Goal: Communication & Community: Share content

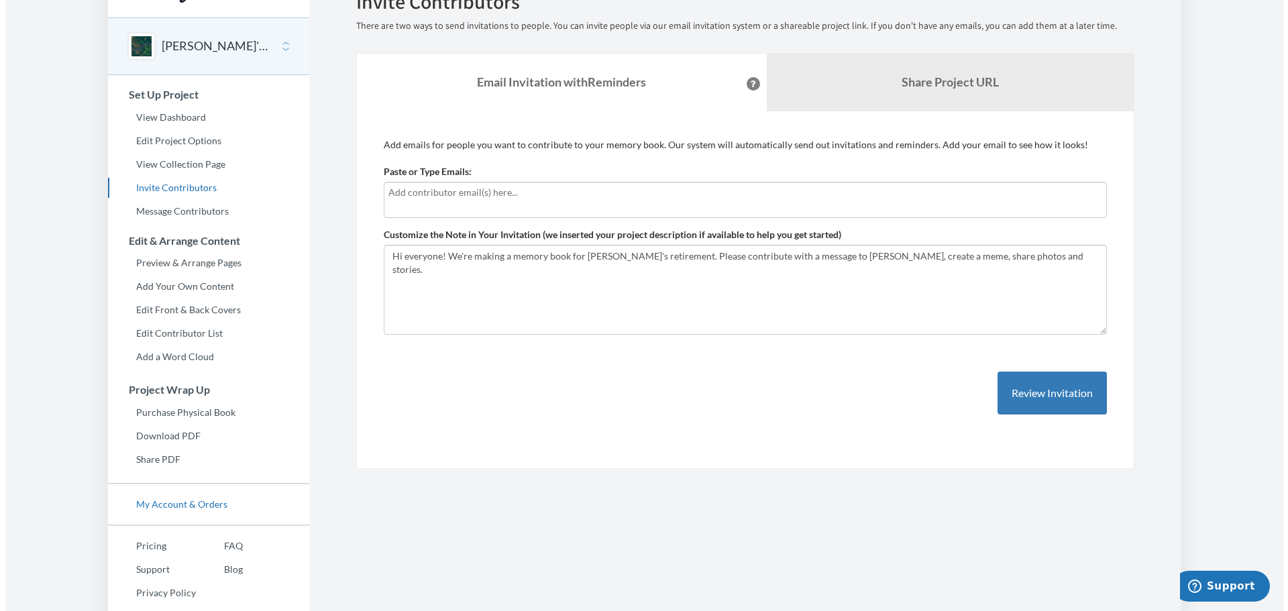
scroll to position [56, 0]
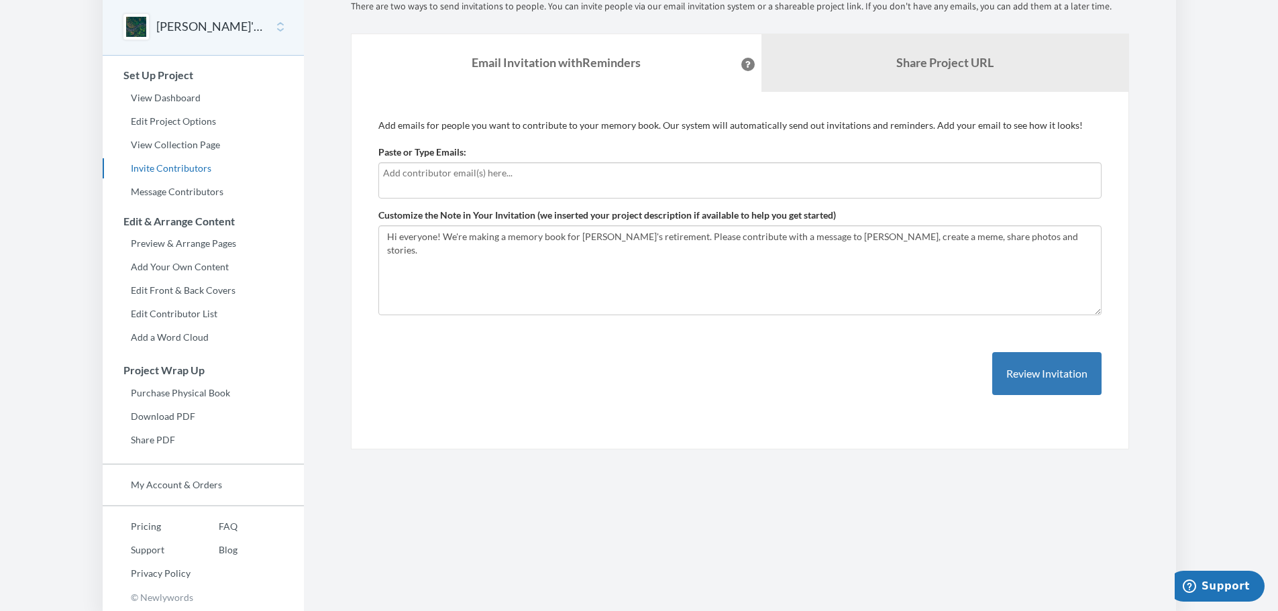
click at [486, 172] on input "text" at bounding box center [740, 173] width 714 height 15
click at [879, 239] on textarea "Hi everyone! We're making a memory book for [PERSON_NAME]'s retirement. Please …" at bounding box center [739, 270] width 723 height 90
click at [994, 237] on textarea "Hi everyone! We're making a memory book for [PERSON_NAME]'s retirement. Please …" at bounding box center [739, 270] width 723 height 90
type textarea "Hi everyone! We're making a memory book for [PERSON_NAME]'s retirement. Please …"
click at [553, 176] on input "text" at bounding box center [740, 173] width 714 height 15
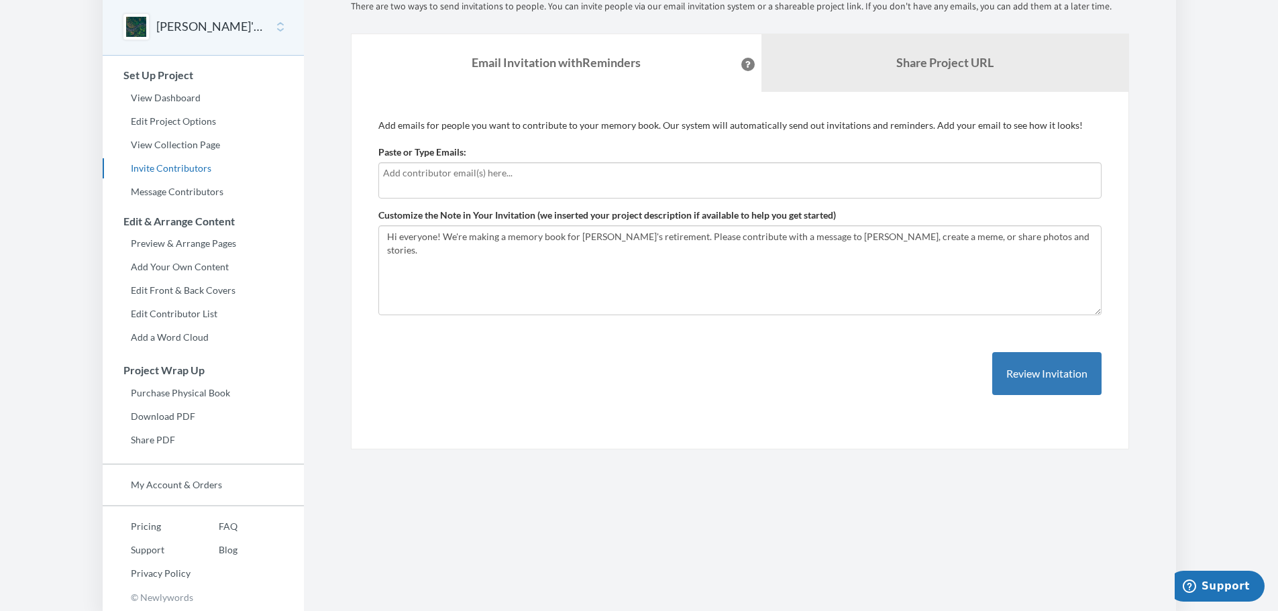
click at [462, 175] on input "text" at bounding box center [740, 173] width 714 height 15
type input "[EMAIL_ADDRESS][PERSON_NAME][DOMAIN_NAME]"
click at [694, 374] on div "Add emails for people you want to contribute to your memory book. Our system wi…" at bounding box center [739, 271] width 723 height 304
click at [952, 183] on div "[EMAIL_ADDRESS][PERSON_NAME][DOMAIN_NAME]" at bounding box center [739, 180] width 723 height 36
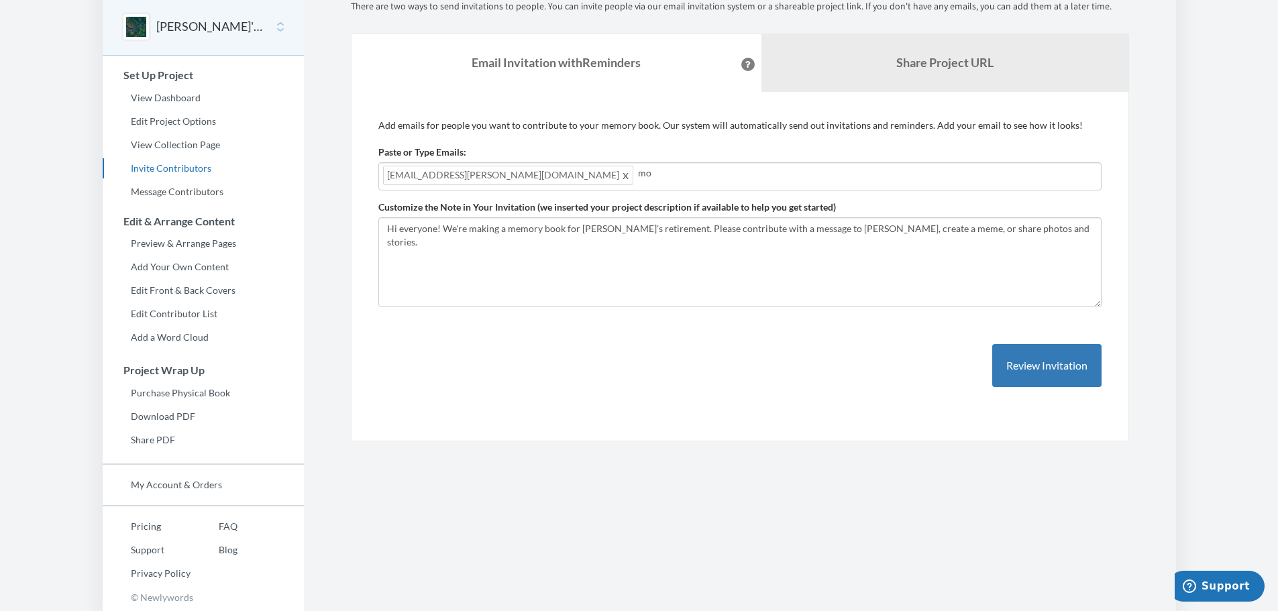
type input "m"
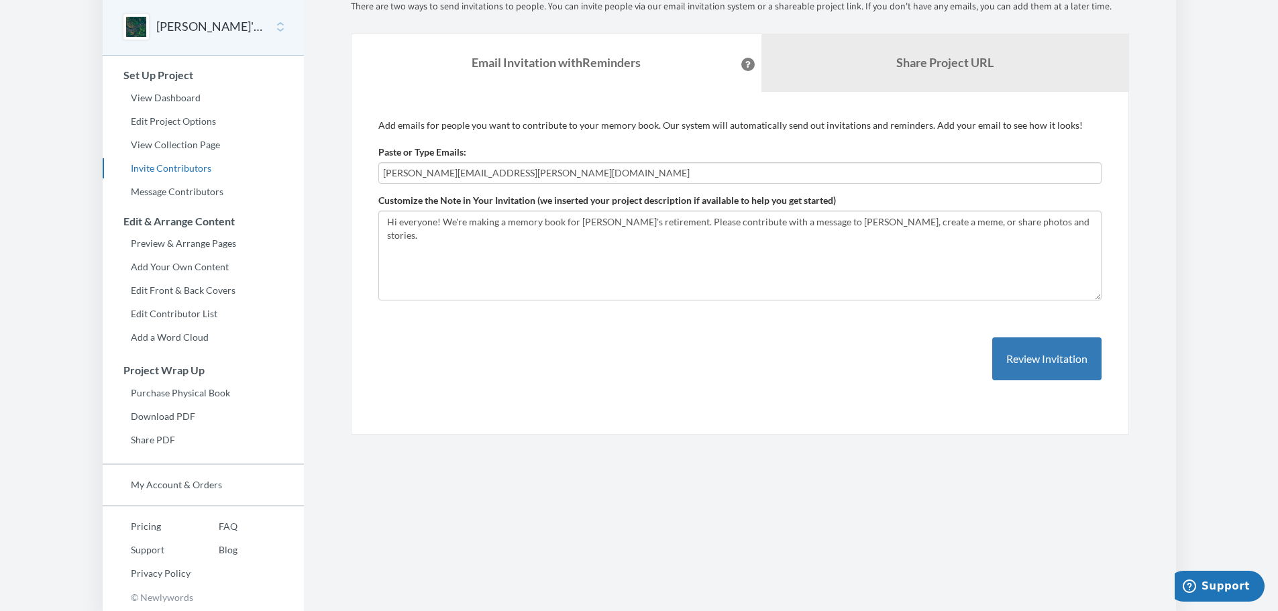
type input "[PERSON_NAME][EMAIL_ADDRESS][PERSON_NAME][DOMAIN_NAME]"
click at [780, 161] on div "Paste or Type Emails: [PERSON_NAME][EMAIL_ADDRESS][PERSON_NAME][DOMAIN_NAME]" at bounding box center [739, 165] width 723 height 38
click at [764, 174] on input "[PERSON_NAME][EMAIL_ADDRESS][PERSON_NAME][DOMAIN_NAME]" at bounding box center [740, 173] width 714 height 15
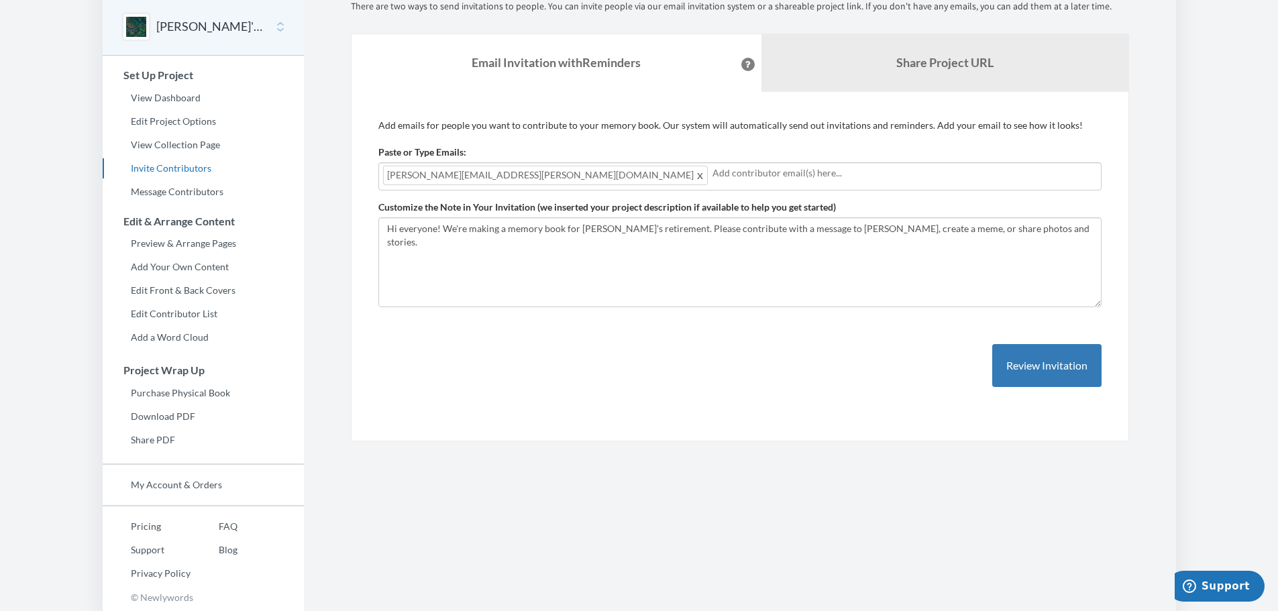
click at [834, 362] on div "Add emails for people you want to contribute to your memory book. Our system wi…" at bounding box center [739, 267] width 723 height 296
click at [1061, 368] on button "Review Invitation" at bounding box center [1046, 366] width 109 height 44
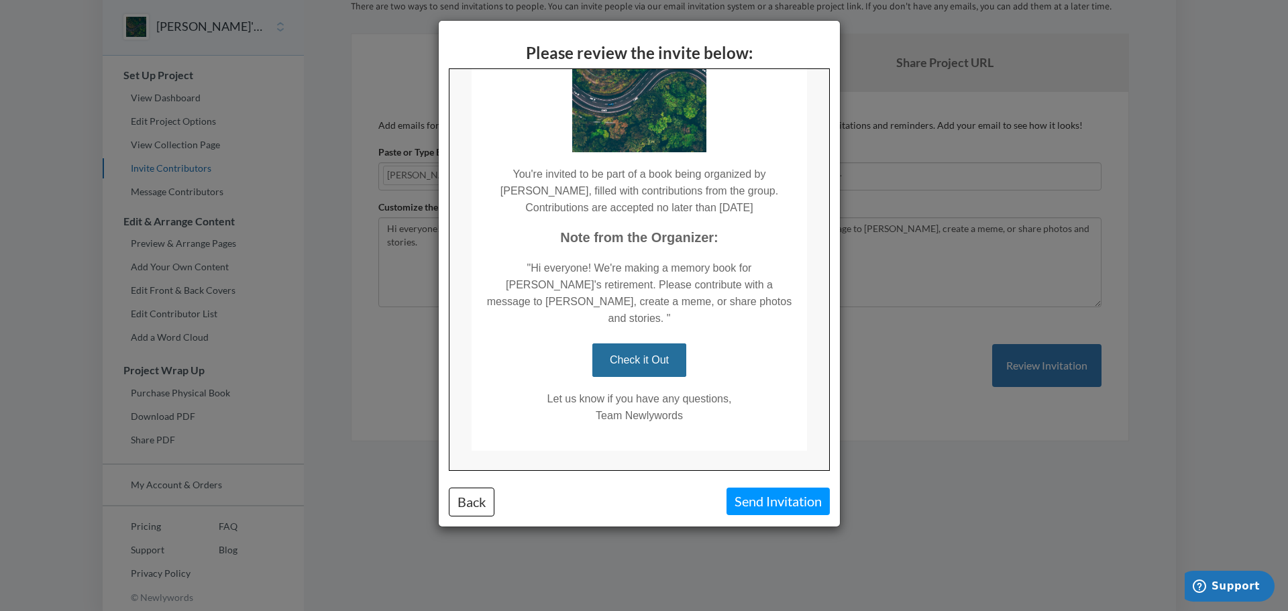
scroll to position [143, 0]
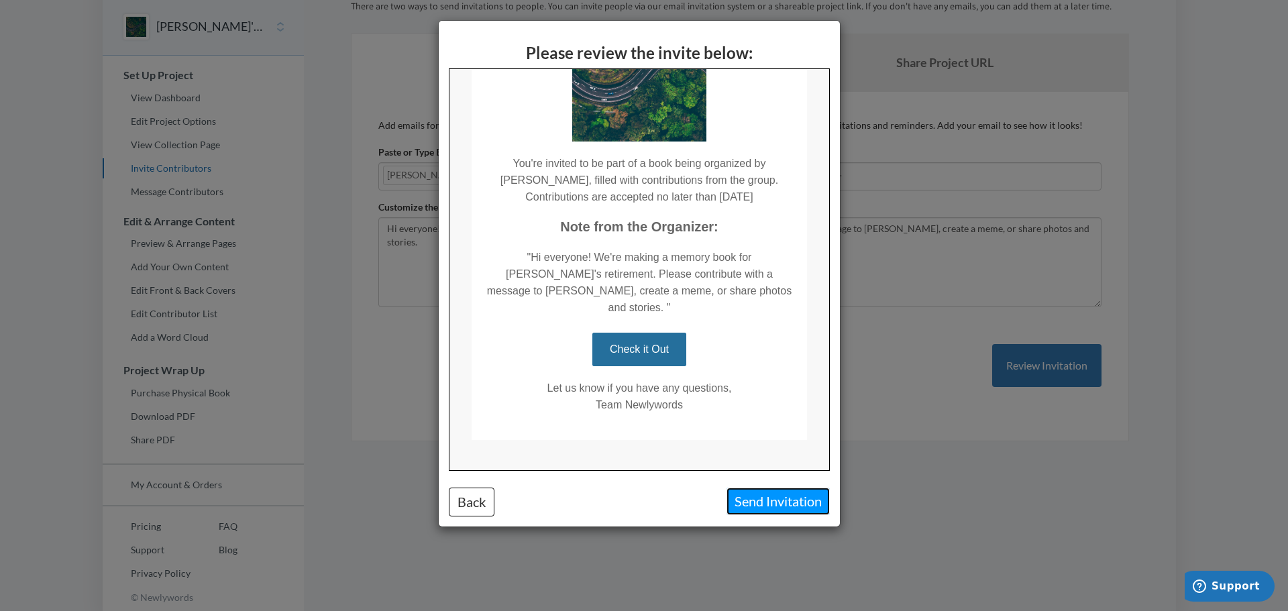
click at [784, 500] on button "Send Invitation" at bounding box center [777, 502] width 103 height 28
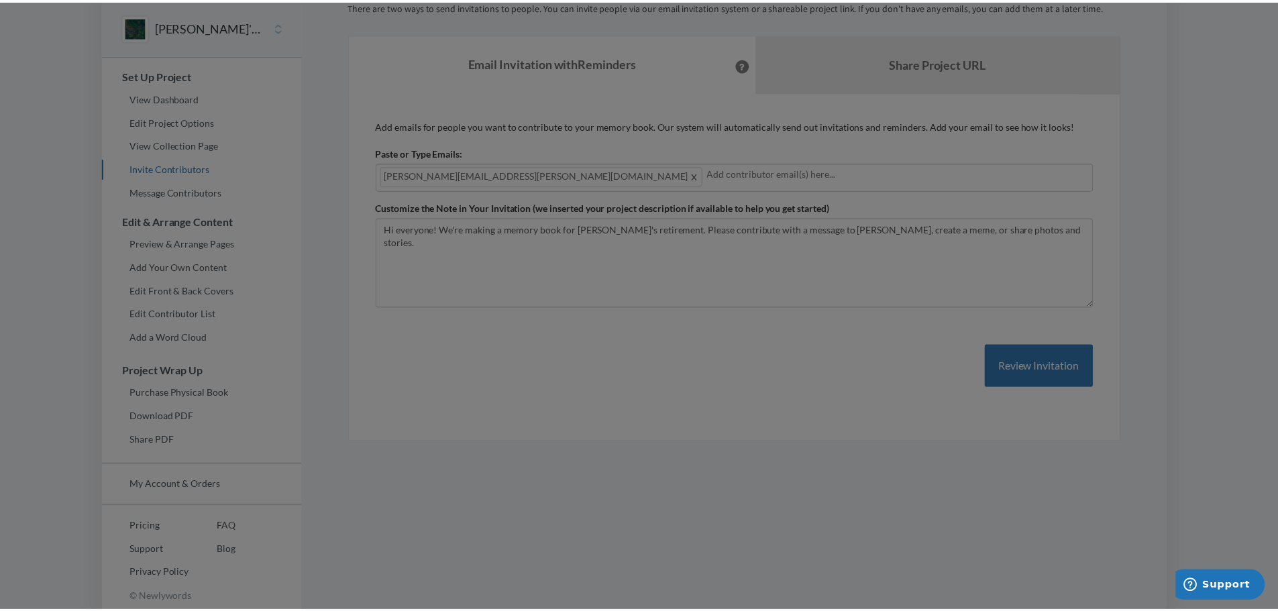
scroll to position [0, 0]
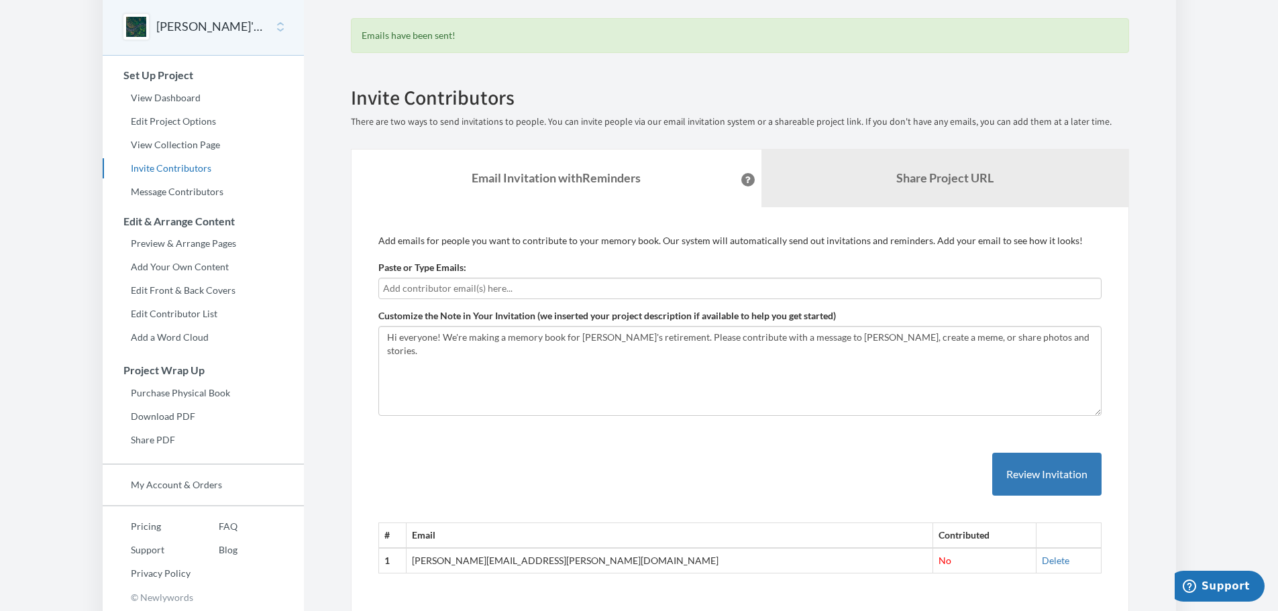
click at [504, 492] on div "# Email Contributed 1 [PERSON_NAME][EMAIL_ADDRESS][PERSON_NAME][DOMAIN_NAME] No…" at bounding box center [739, 500] width 723 height 148
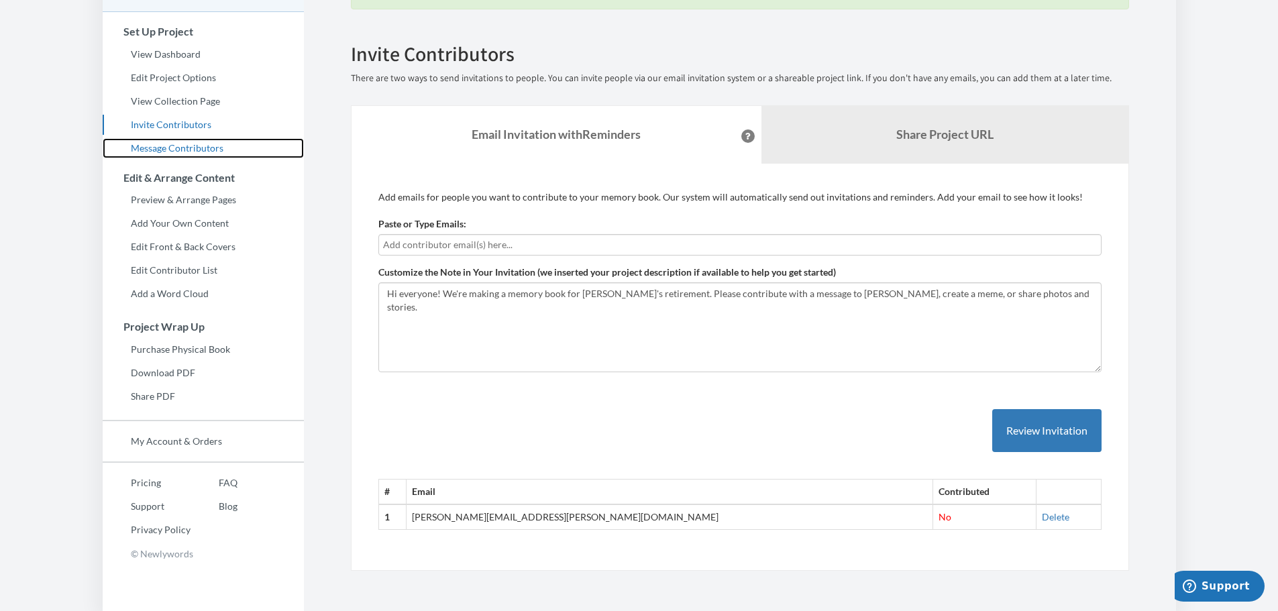
click at [200, 150] on link "Message Contributors" at bounding box center [203, 148] width 201 height 20
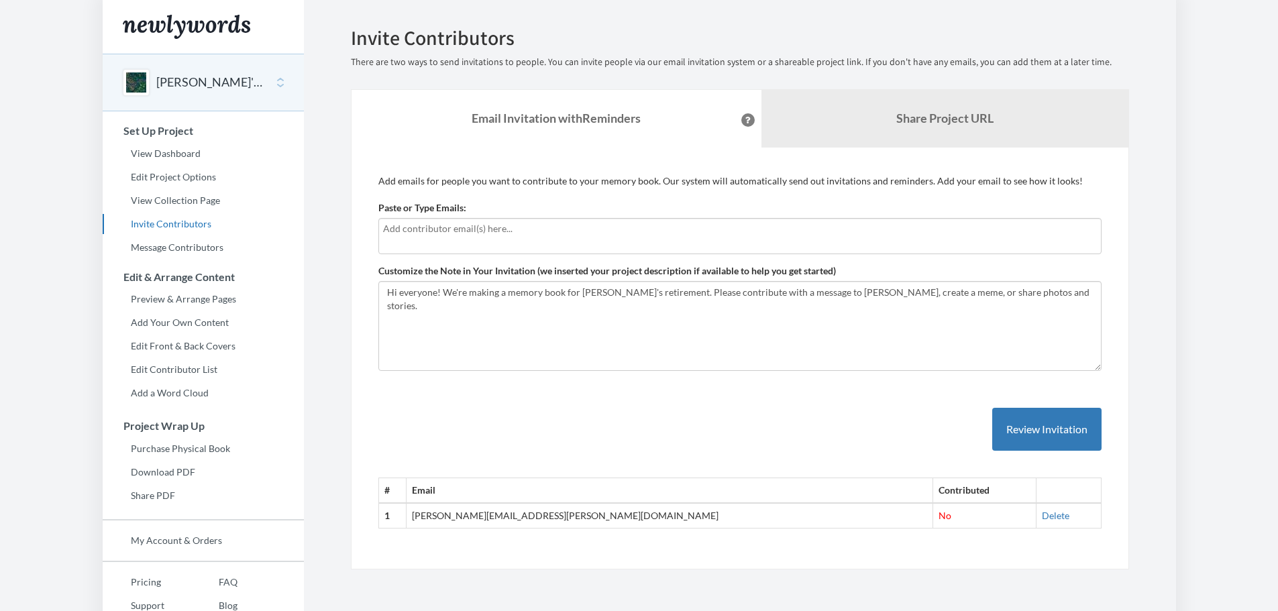
click at [489, 513] on td "[PERSON_NAME][EMAIL_ADDRESS][PERSON_NAME][DOMAIN_NAME]" at bounding box center [669, 515] width 527 height 25
click at [446, 526] on td "[PERSON_NAME][EMAIL_ADDRESS][PERSON_NAME][DOMAIN_NAME]" at bounding box center [669, 515] width 527 height 25
click at [401, 518] on th "1" at bounding box center [392, 515] width 28 height 25
click at [388, 518] on th "1" at bounding box center [392, 515] width 28 height 25
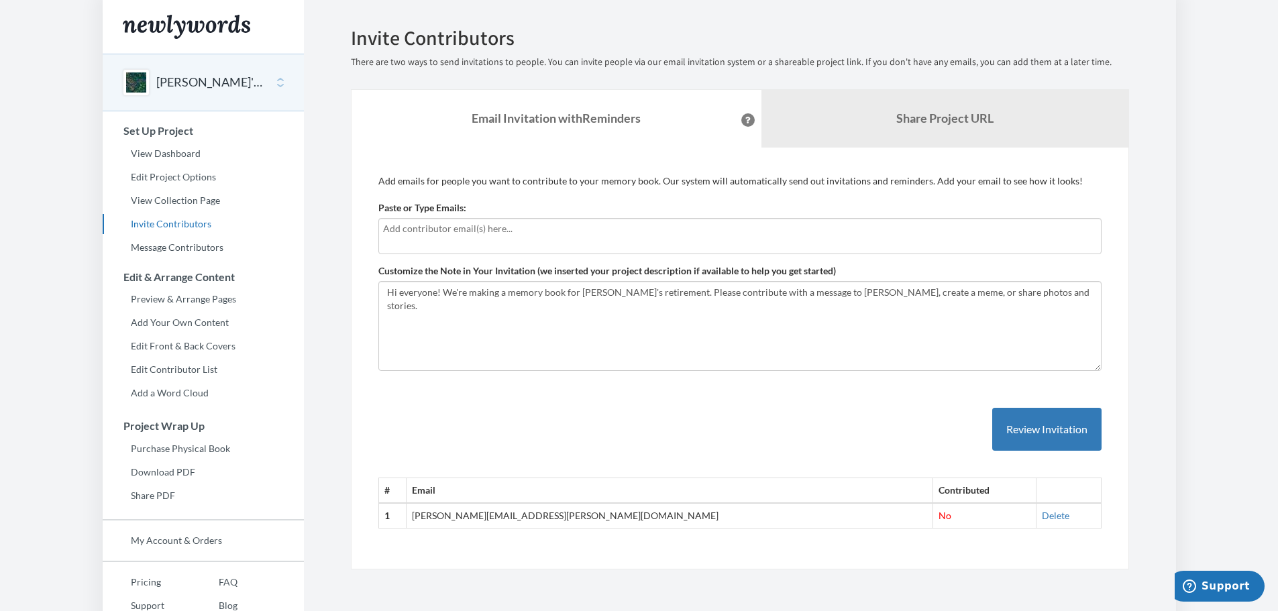
click at [439, 453] on div "# Email Contributed 1 monica.austin@pcg.com No Delete" at bounding box center [739, 455] width 723 height 148
click at [410, 427] on div "# Email Contributed 1 monica.austin@pcg.com No Delete" at bounding box center [739, 455] width 723 height 148
click at [177, 367] on link "Edit Contributor List" at bounding box center [203, 370] width 201 height 20
click at [426, 232] on input "text" at bounding box center [740, 228] width 714 height 15
type input "[EMAIL_ADDRESS][PERSON_NAME][DOMAIN_NAME]"
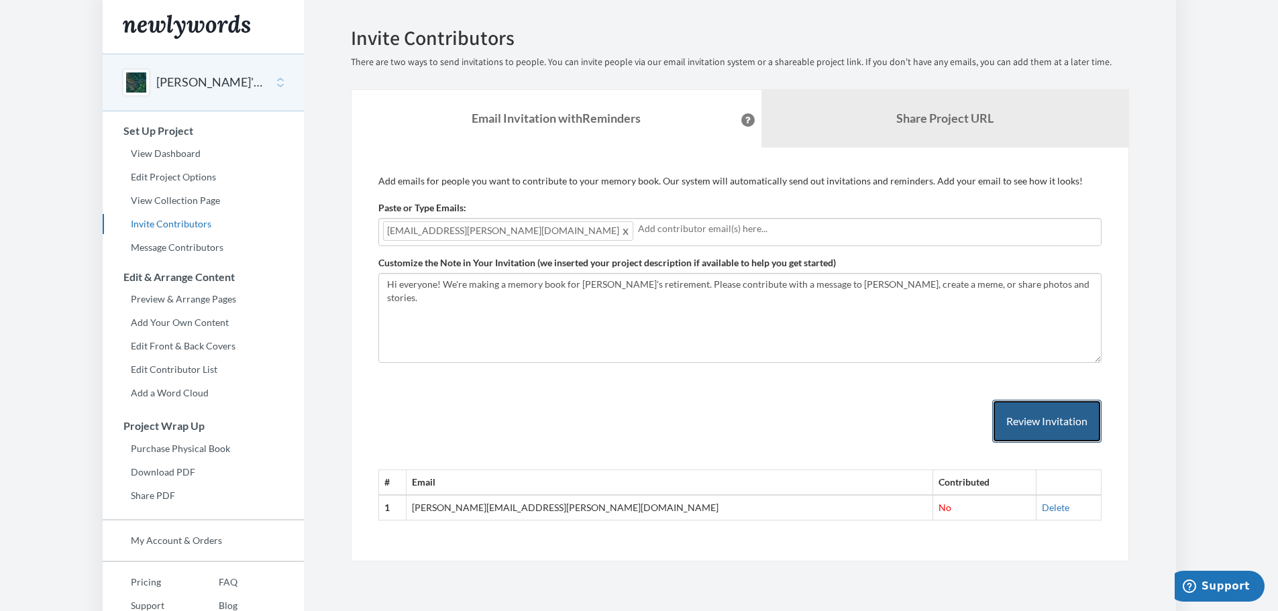
click at [1075, 427] on button "Review Invitation" at bounding box center [1046, 422] width 109 height 44
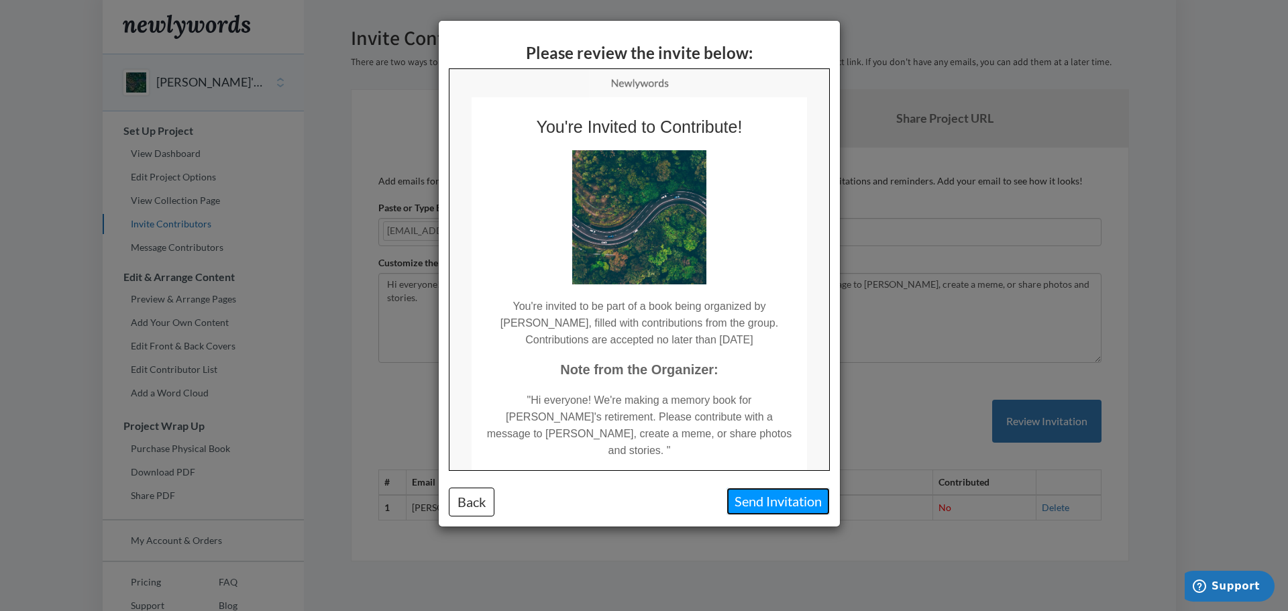
click at [776, 502] on button "Send Invitation" at bounding box center [777, 502] width 103 height 28
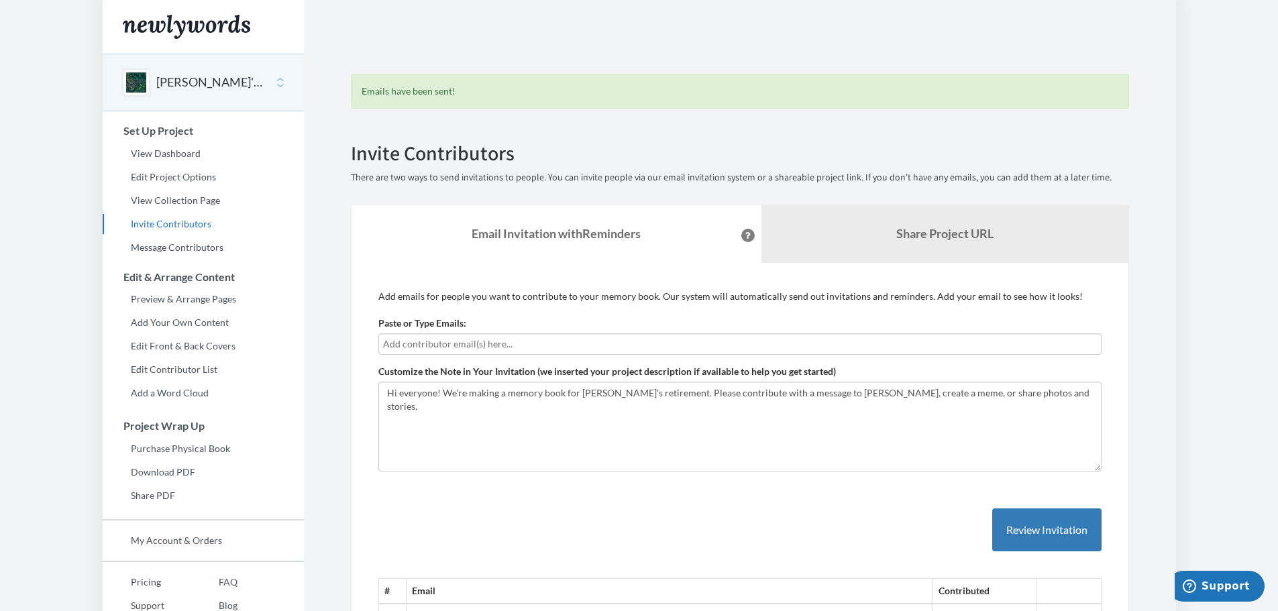
click at [424, 517] on div "# Email Contributed 1 monica.austin@pcg.com No Delete 2 abbey.cox@pcg.com No De…" at bounding box center [739, 568] width 723 height 173
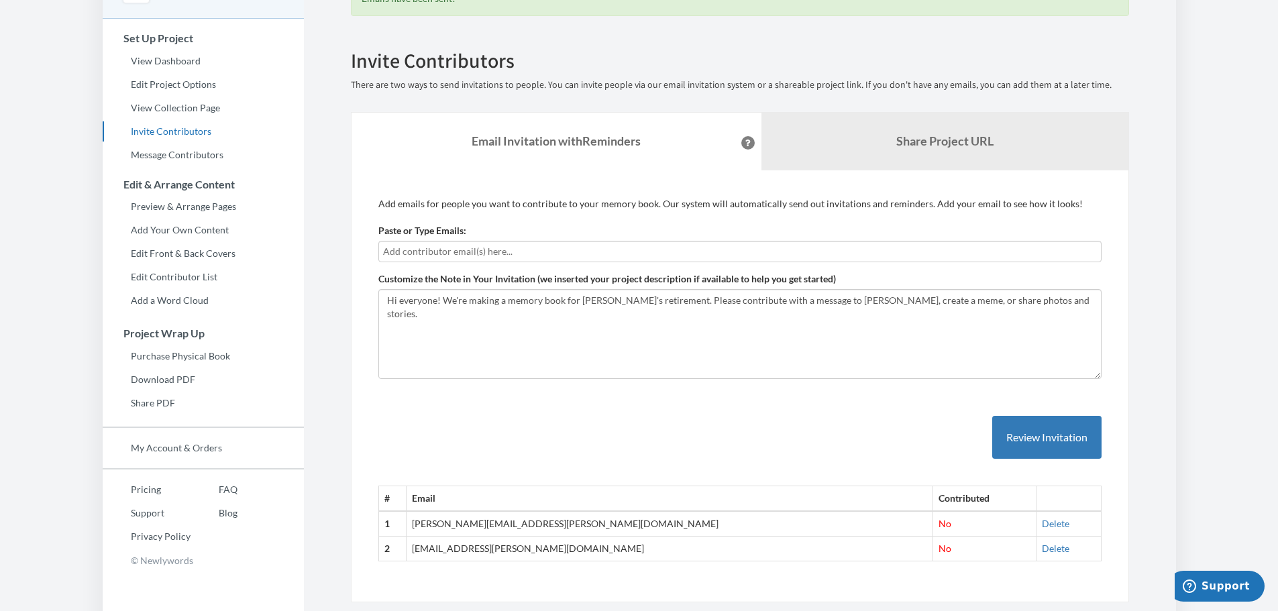
scroll to position [125, 0]
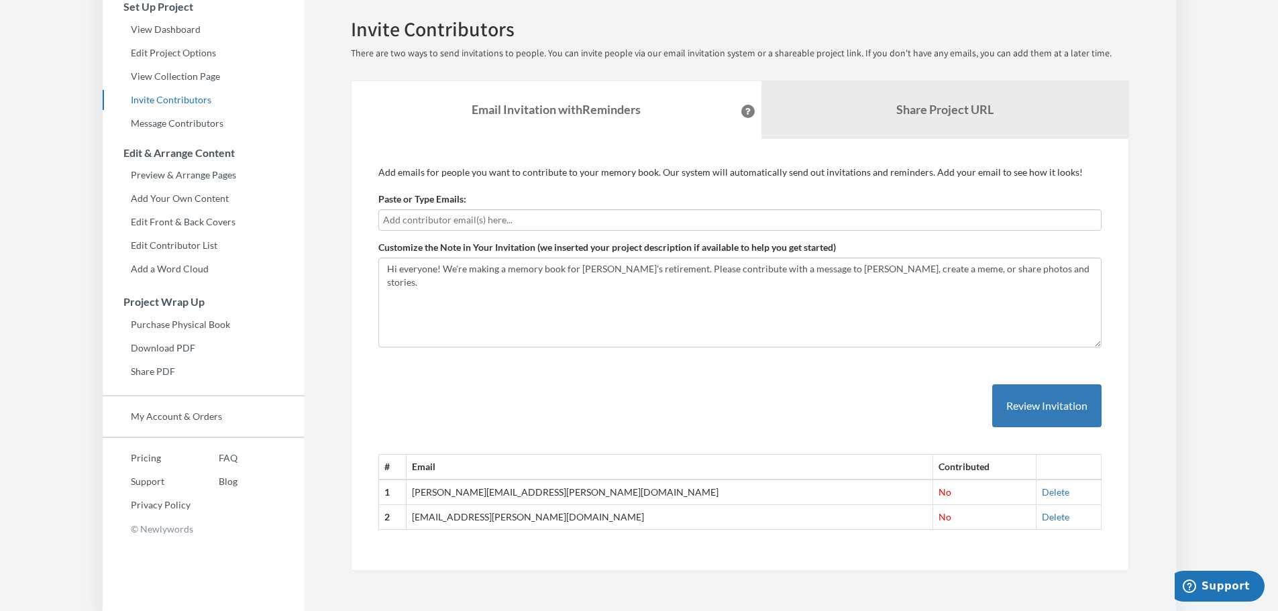
click at [488, 426] on div "# Email Contributed 1 monica.austin@pcg.com No Delete 2 abbey.cox@pcg.com No De…" at bounding box center [739, 444] width 723 height 173
click at [916, 109] on b "Share Project URL" at bounding box center [944, 109] width 97 height 15
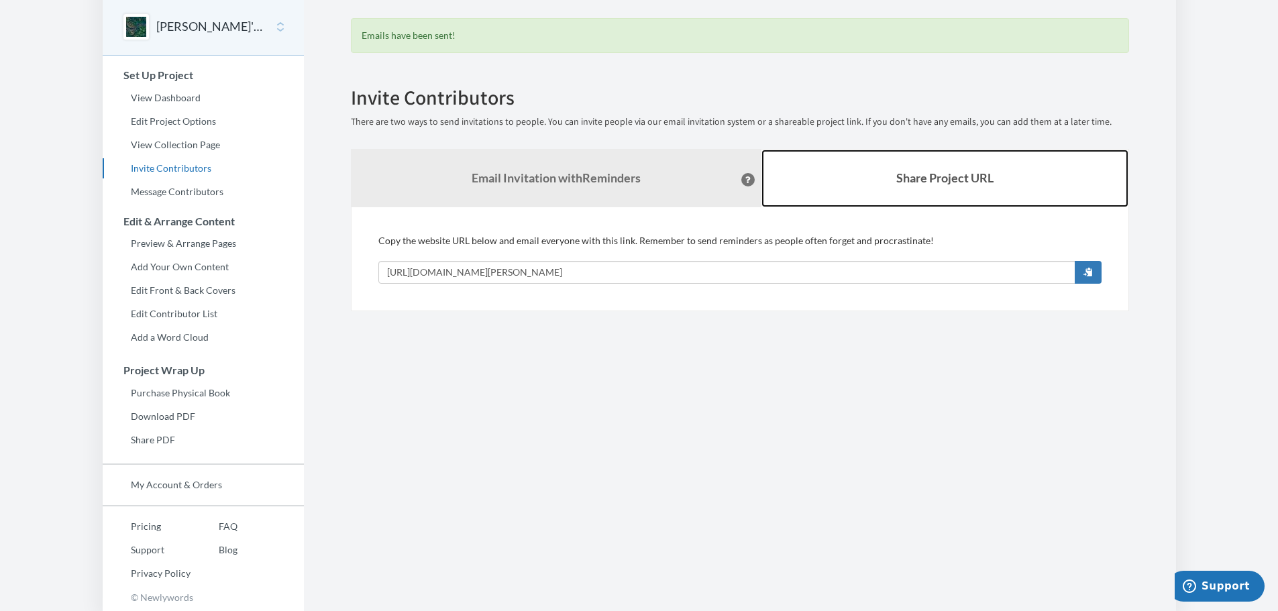
scroll to position [56, 0]
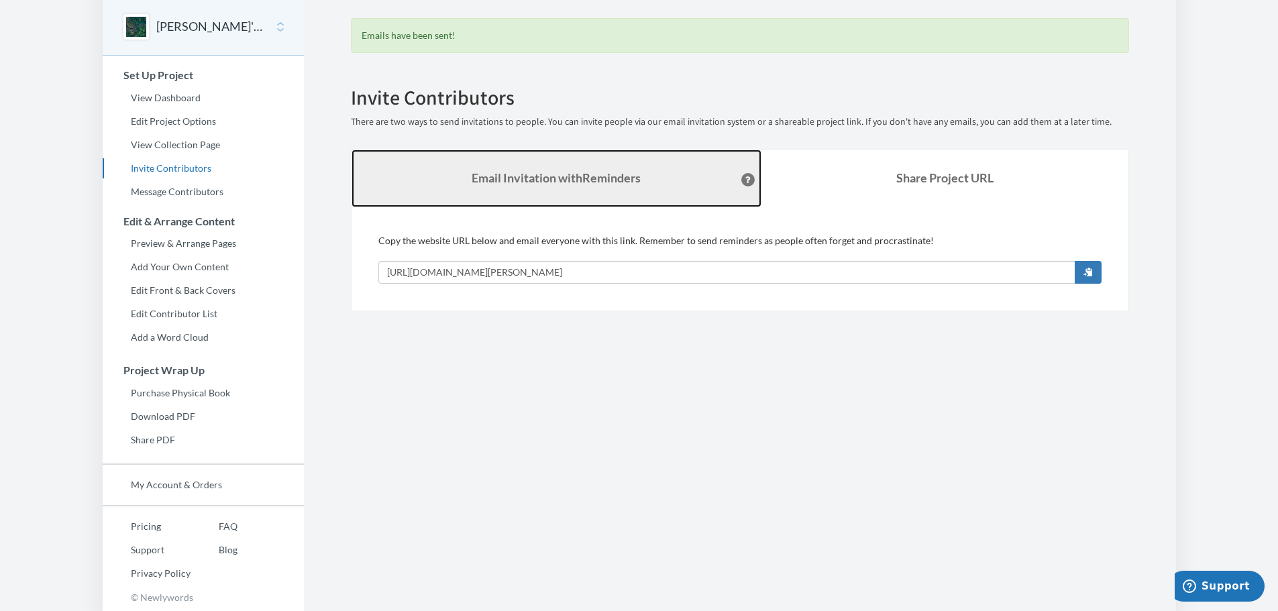
click at [668, 173] on link "Email Invitation with Reminders" at bounding box center [557, 179] width 410 height 58
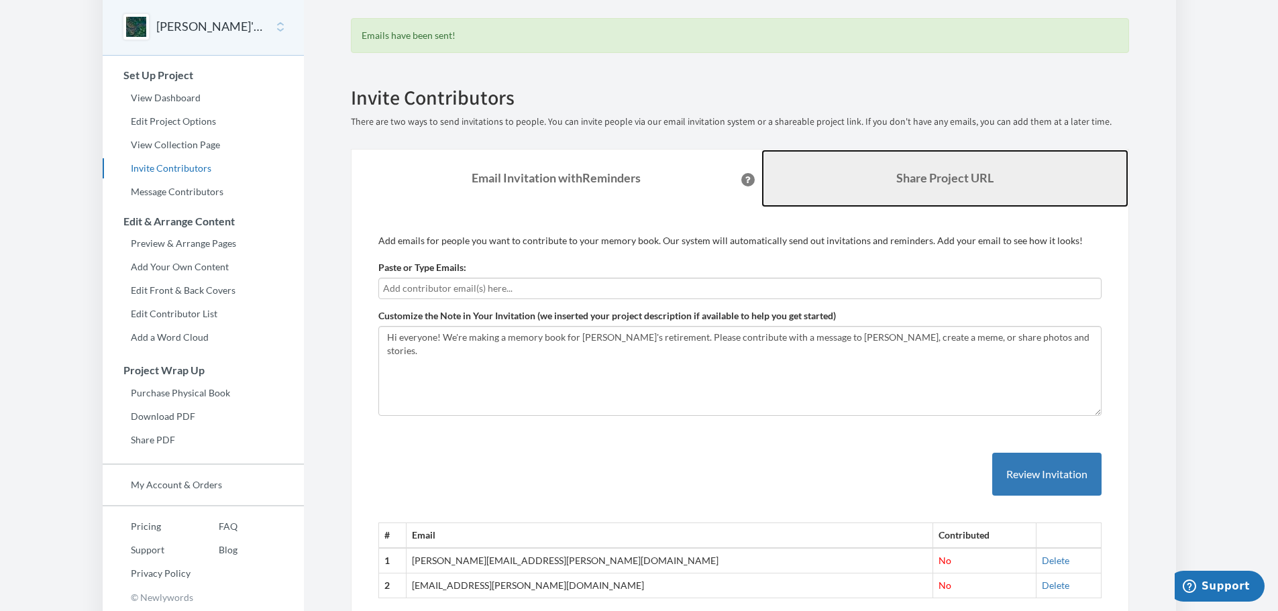
click at [828, 171] on link "Share Project URL" at bounding box center [944, 179] width 367 height 58
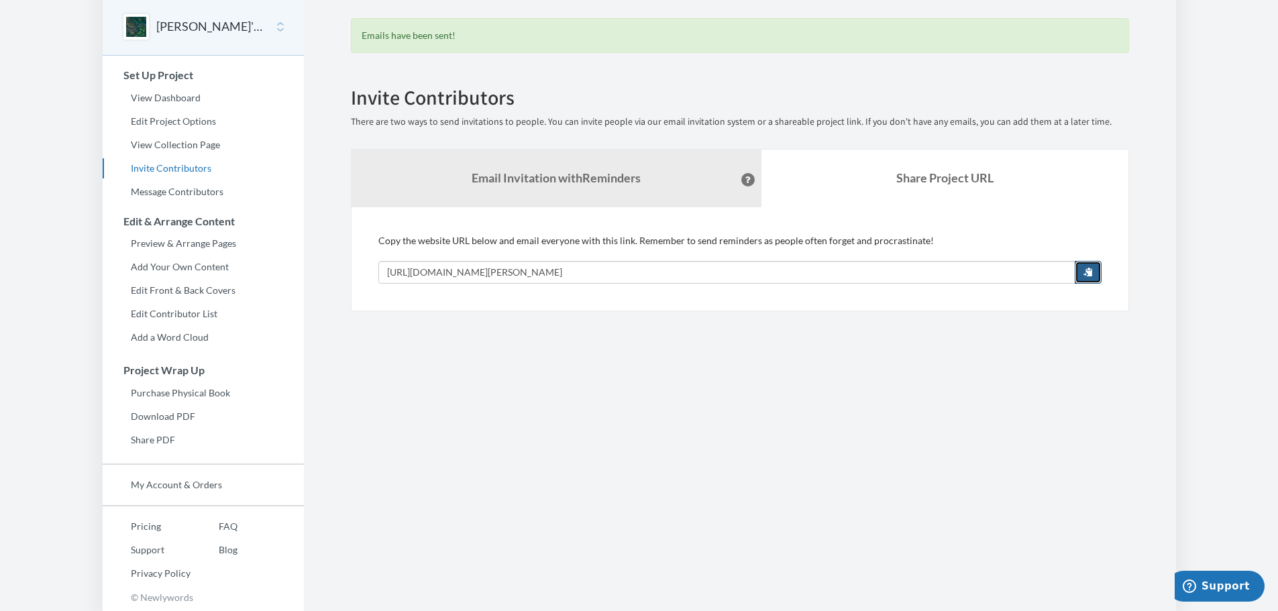
click at [1075, 272] on button "button" at bounding box center [1088, 272] width 27 height 23
click at [629, 411] on section "Emails have been sent! Invite Contributors There are two ways to send invitatio…" at bounding box center [740, 277] width 872 height 667
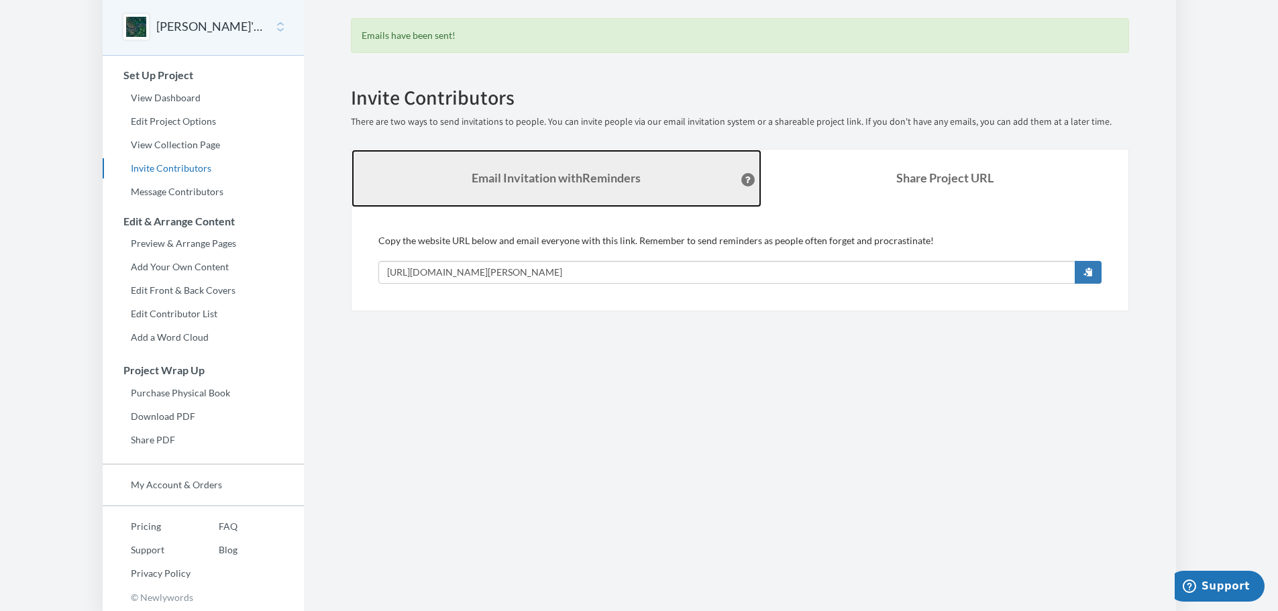
click at [602, 184] on strong "Email Invitation with Reminders" at bounding box center [556, 177] width 169 height 15
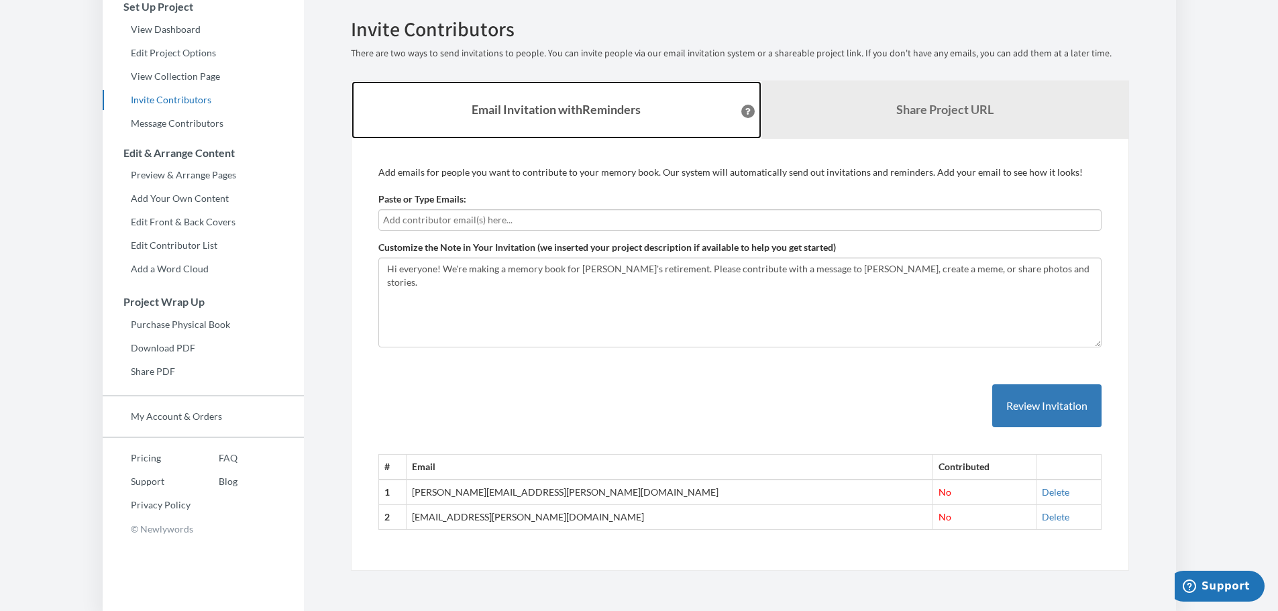
scroll to position [125, 0]
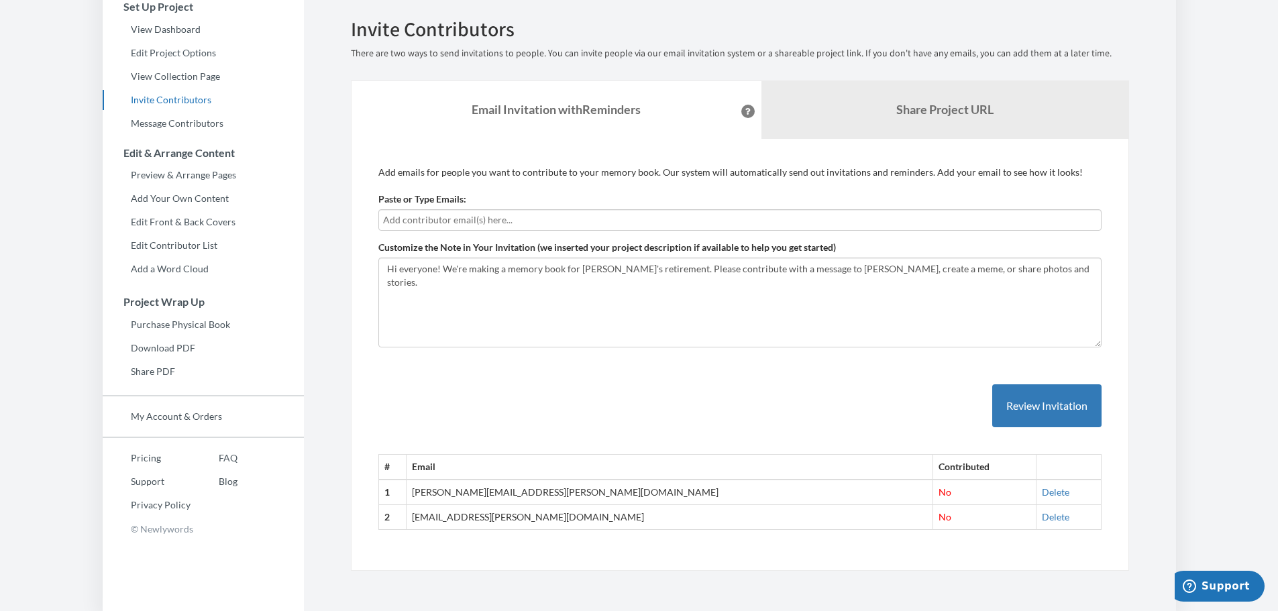
click at [938, 494] on span "No" at bounding box center [944, 491] width 13 height 11
click at [933, 523] on td "No" at bounding box center [984, 517] width 103 height 25
click at [938, 519] on span "No" at bounding box center [944, 516] width 13 height 11
click at [933, 489] on td "No" at bounding box center [984, 492] width 103 height 25
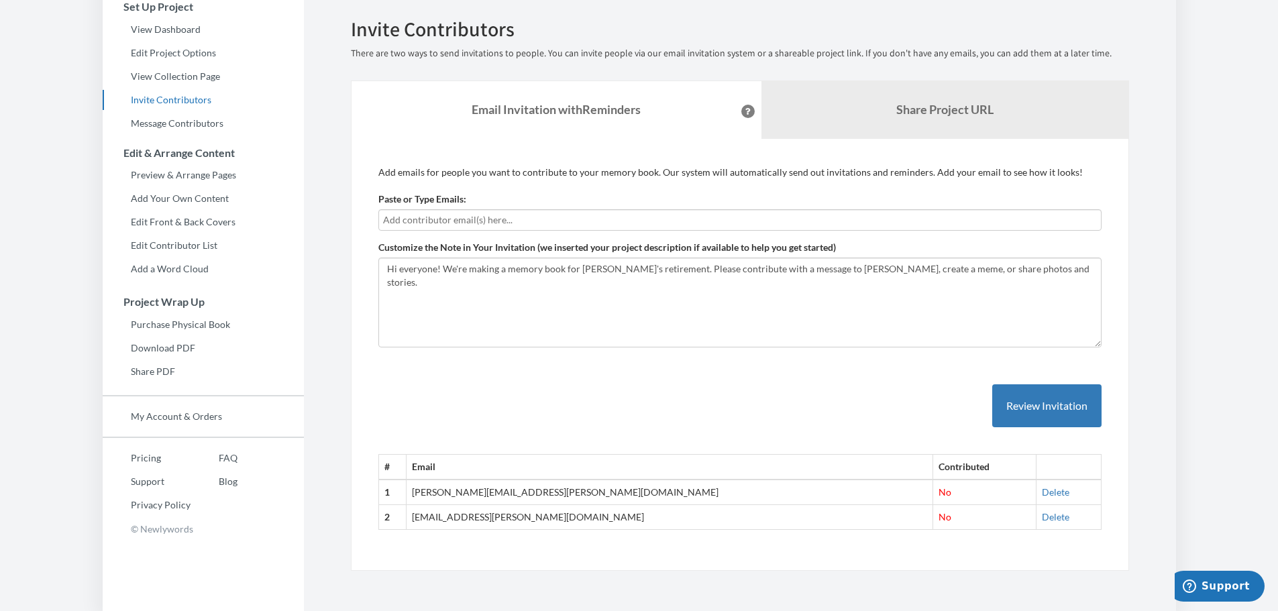
click at [693, 459] on th "Email" at bounding box center [669, 467] width 527 height 25
click at [203, 129] on link "Message Contributors" at bounding box center [203, 123] width 201 height 20
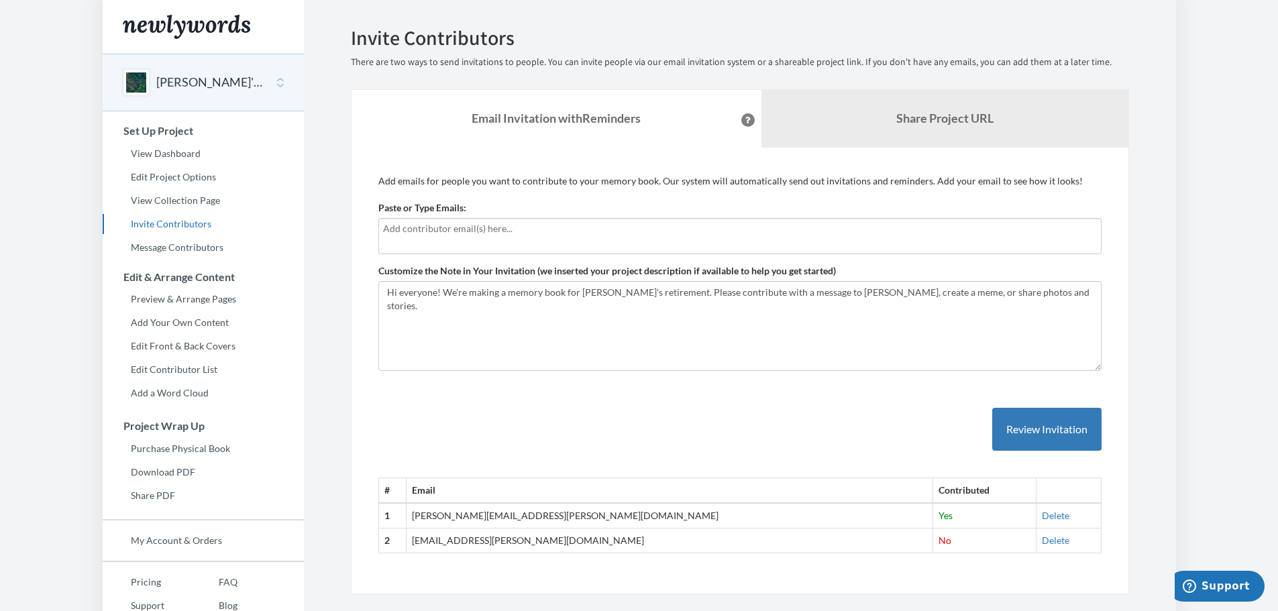
click at [833, 417] on div "# Email Contributed 1 [PERSON_NAME][EMAIL_ADDRESS][PERSON_NAME][DOMAIN_NAME] Ye…" at bounding box center [739, 467] width 723 height 173
click at [512, 186] on p "Add emails for people you want to contribute to your memory book. Our system wi…" at bounding box center [739, 180] width 723 height 13
click at [168, 198] on link "View Collection Page" at bounding box center [203, 201] width 201 height 20
